Goal: Task Accomplishment & Management: Manage account settings

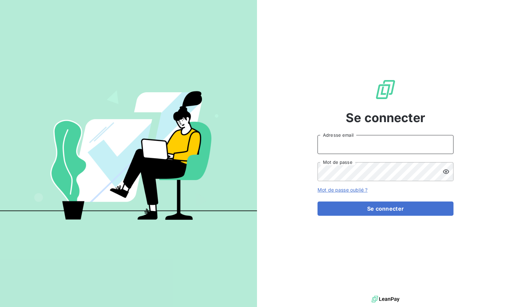
click at [366, 142] on input "Adresse email" at bounding box center [385, 144] width 136 height 19
paste input "admin@equipproguadeloupe"
type input "admin@equipproguadeloupe"
click at [356, 145] on input "admin@equipproguadeloupe" at bounding box center [385, 144] width 136 height 19
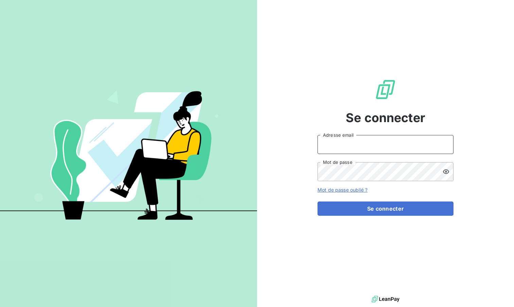
click at [356, 145] on input "Adresse email" at bounding box center [385, 144] width 136 height 19
click at [353, 153] on input "admin@adaptel006" at bounding box center [385, 144] width 136 height 19
click at [353, 146] on input "admin@adaptel006" at bounding box center [385, 144] width 136 height 19
paste input "min@equipproguadeloupe"
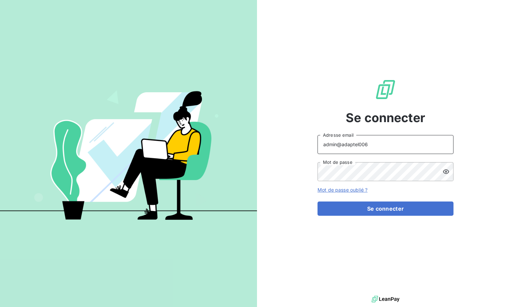
paste input "equipproguadeloupe"
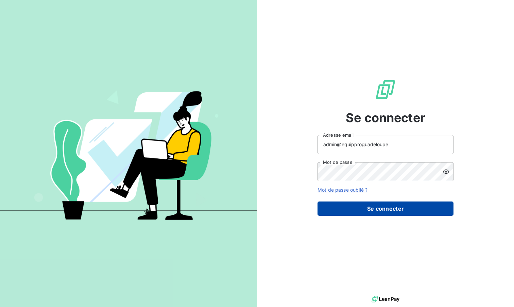
click at [378, 211] on button "Se connecter" at bounding box center [385, 209] width 136 height 14
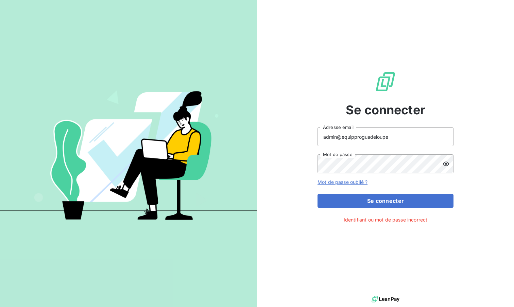
click at [444, 163] on icon at bounding box center [445, 164] width 7 height 7
click at [408, 143] on input "admin@equipproguadeloupe" at bounding box center [385, 136] width 136 height 19
click at [447, 161] on icon at bounding box center [445, 164] width 7 height 7
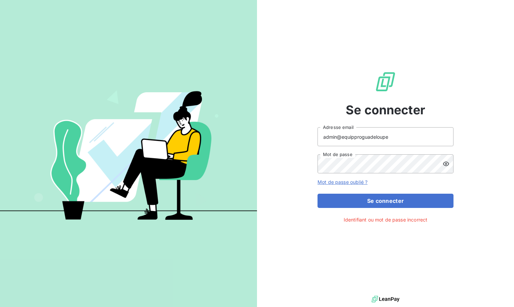
click at [446, 164] on icon at bounding box center [446, 164] width 6 height 4
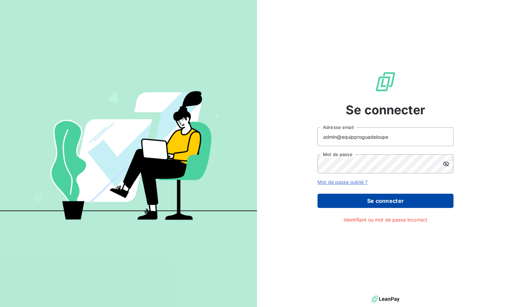
click at [396, 198] on button "Se connecter" at bounding box center [385, 201] width 136 height 14
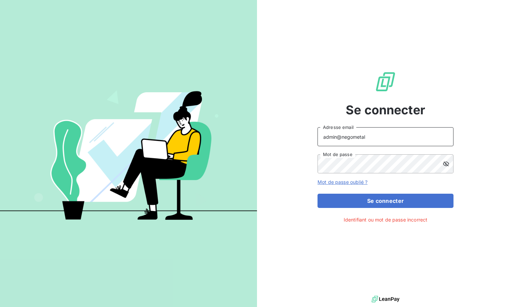
click at [371, 140] on input "admin@negometal" at bounding box center [385, 136] width 136 height 19
paste input "equipproguadeloupe"
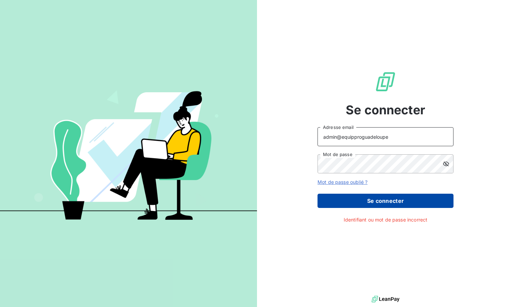
type input "admin@equipproguadeloupe"
click at [365, 204] on button "Se connecter" at bounding box center [385, 201] width 136 height 14
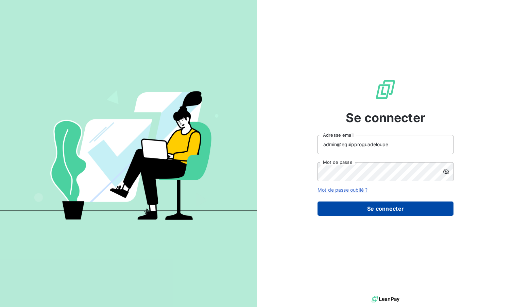
click at [364, 210] on button "Se connecter" at bounding box center [385, 209] width 136 height 14
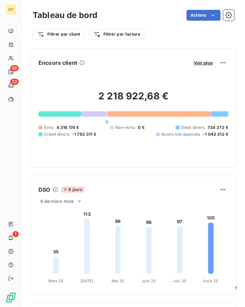
click at [129, 40] on div "Filtrer par client Filtrer par facture" at bounding box center [133, 34] width 201 height 13
click at [129, 39] on html "EP 58 23 1 Tableau de bord Actions Filtrer par client Filtrer par facture Encou…" at bounding box center [122, 153] width 245 height 307
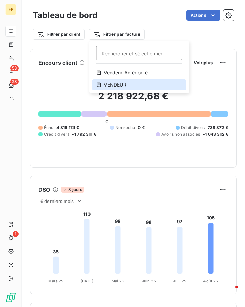
click at [128, 82] on div "VENDEUR" at bounding box center [139, 84] width 94 height 11
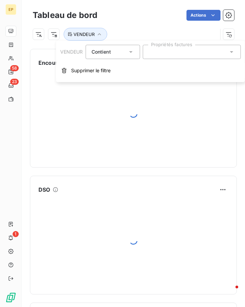
click at [179, 47] on div at bounding box center [192, 52] width 98 height 14
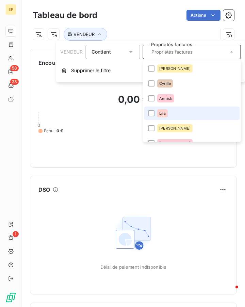
click at [181, 114] on li "Lila" at bounding box center [191, 114] width 95 height 14
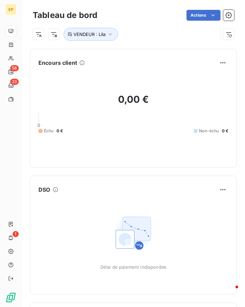
click at [212, 165] on div "Encours client 0,00 € 0 Échu 0 € Non-échu 0 €" at bounding box center [133, 108] width 207 height 119
